Goal: Use online tool/utility: Utilize a website feature to perform a specific function

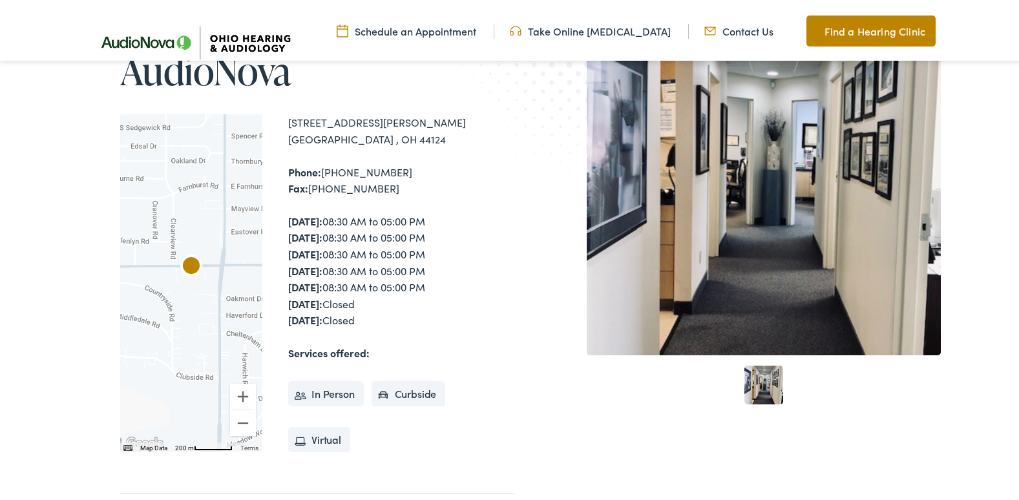
scroll to position [194, 0]
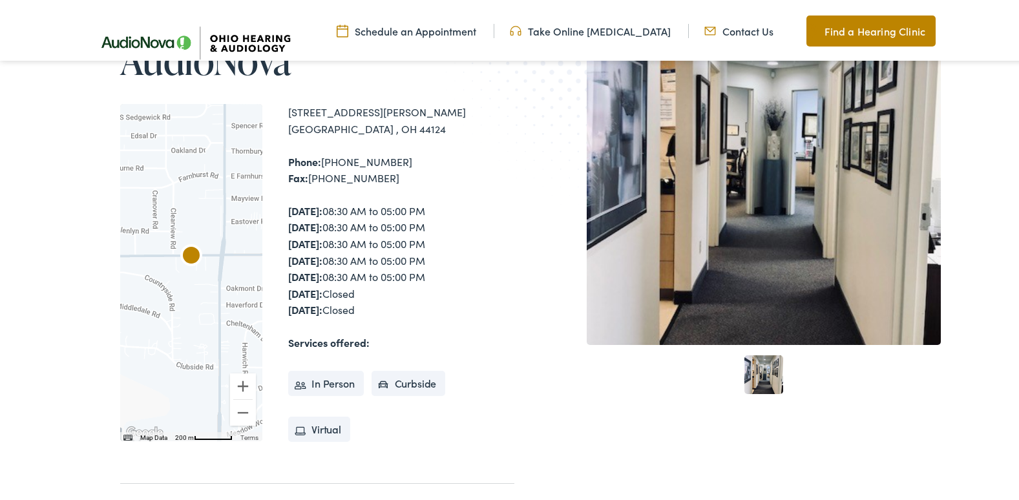
click at [590, 25] on link "Take Online [MEDICAL_DATA]" at bounding box center [590, 28] width 161 height 14
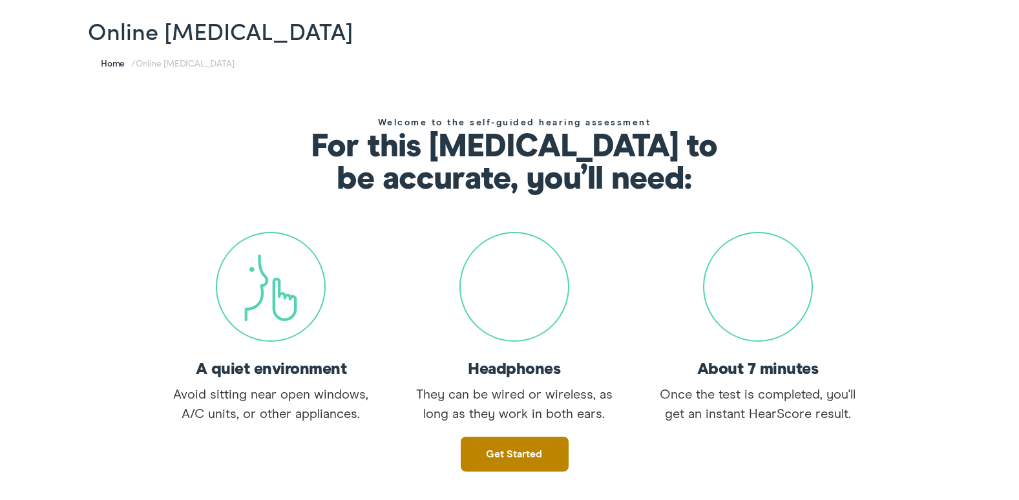
scroll to position [129, 0]
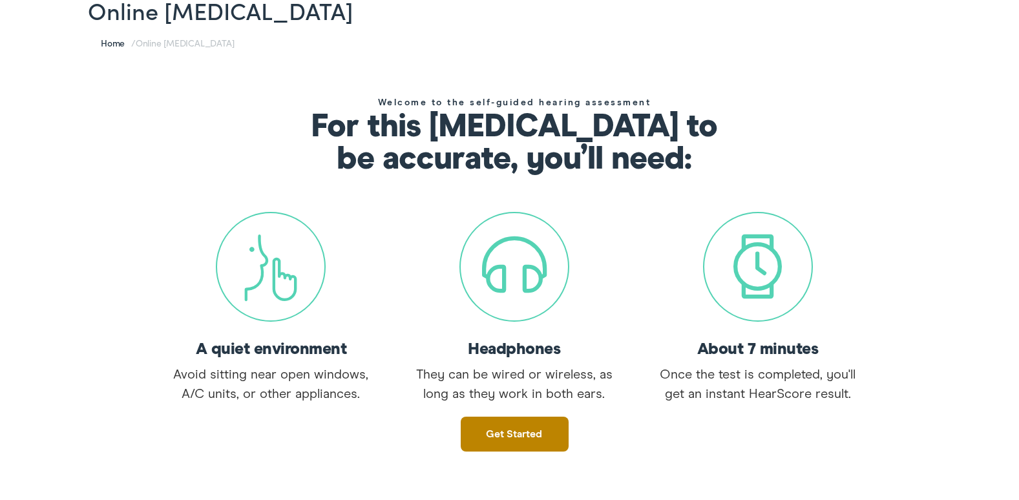
click at [512, 429] on link "Get started" at bounding box center [515, 431] width 108 height 35
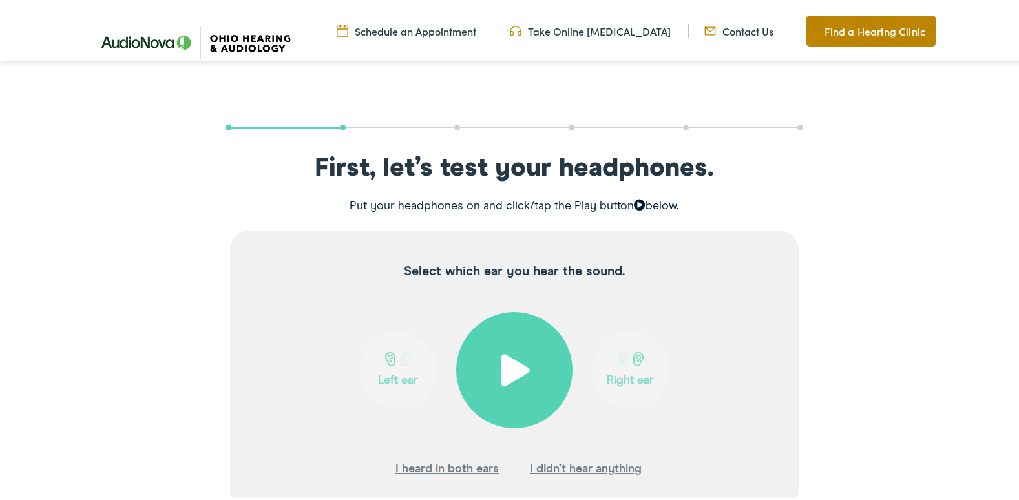
scroll to position [194, 0]
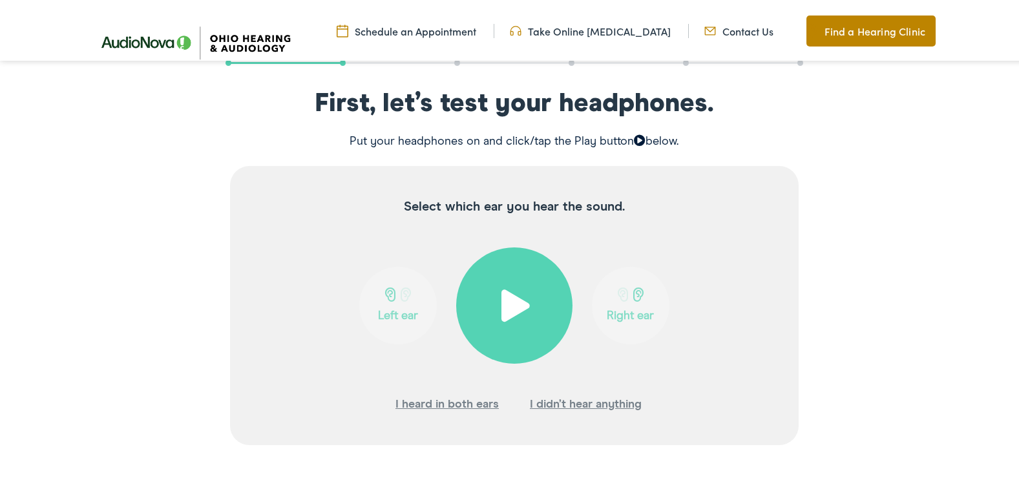
click at [508, 302] on span at bounding box center [515, 303] width 32 height 32
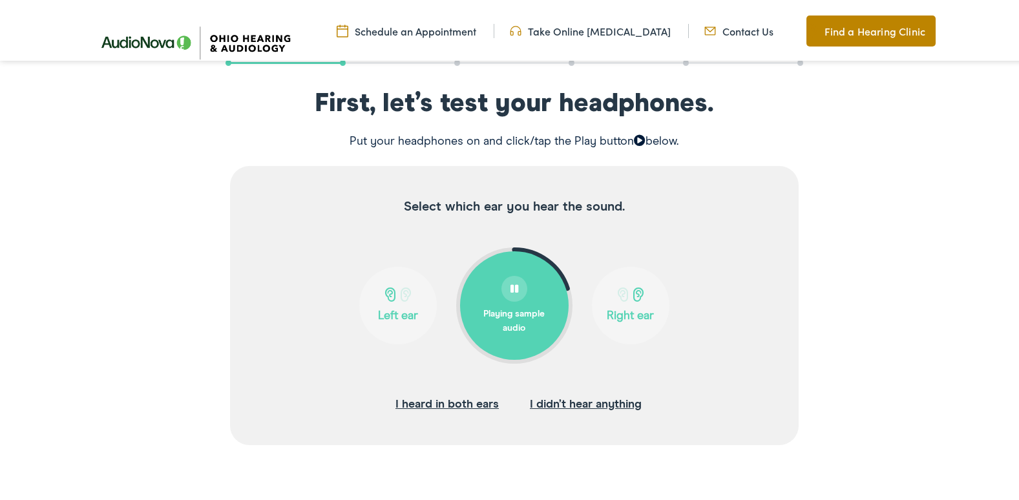
click at [461, 398] on button "I heard in both ears" at bounding box center [446, 401] width 103 height 19
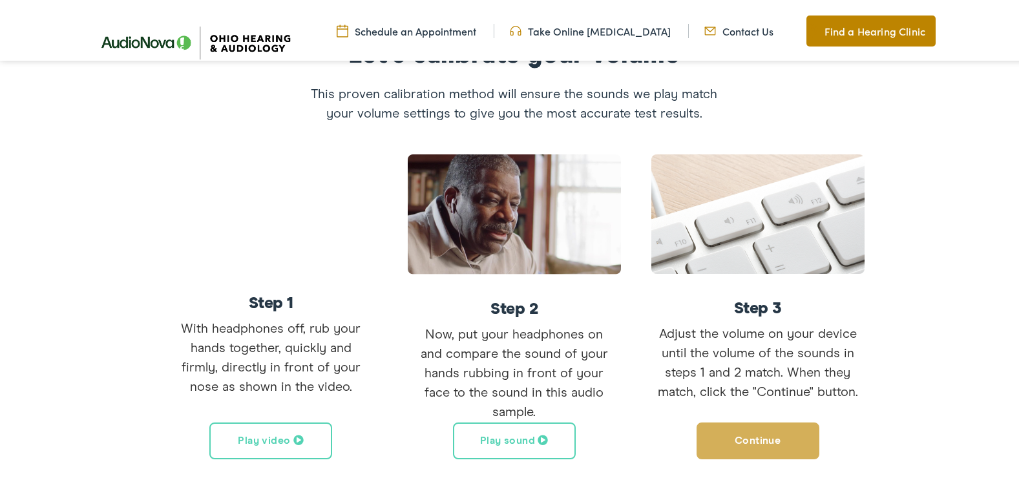
scroll to position [258, 0]
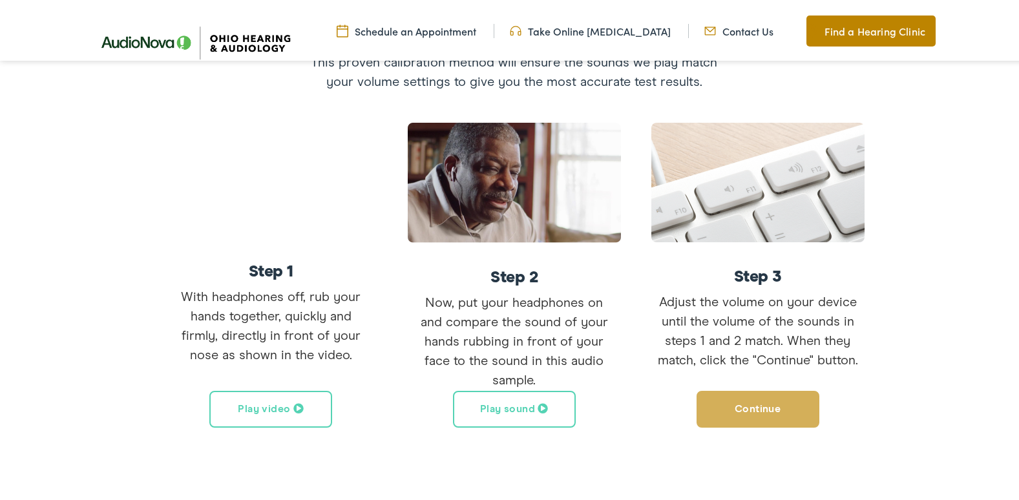
click at [508, 408] on button "Play sound" at bounding box center [514, 406] width 123 height 37
click at [508, 404] on button "Pause sound" at bounding box center [514, 406] width 123 height 37
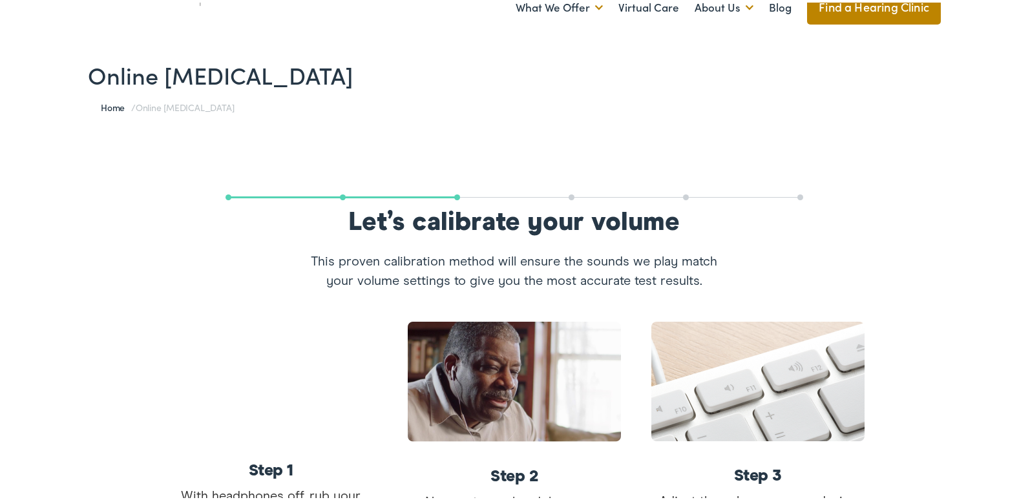
scroll to position [0, 0]
